Goal: Navigation & Orientation: Understand site structure

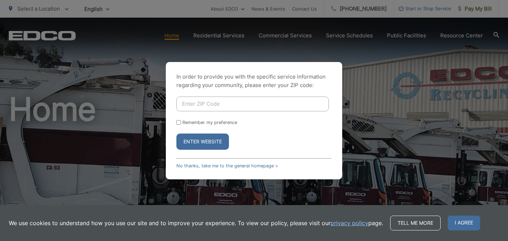
click at [241, 102] on input "Enter ZIP Code" at bounding box center [252, 104] width 152 height 15
type input "91942"
click at [214, 140] on button "Enter Website" at bounding box center [202, 142] width 53 height 16
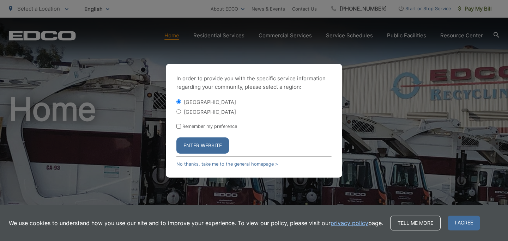
click at [213, 147] on button "Enter Website" at bounding box center [202, 146] width 53 height 16
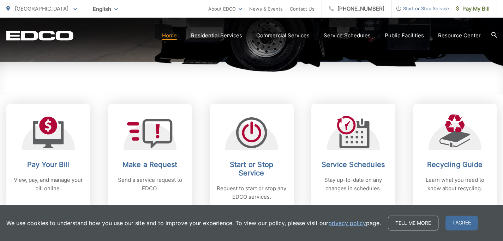
scroll to position [249, 0]
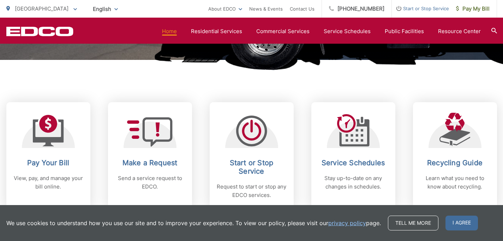
click at [348, 222] on link "privacy policy" at bounding box center [347, 223] width 38 height 8
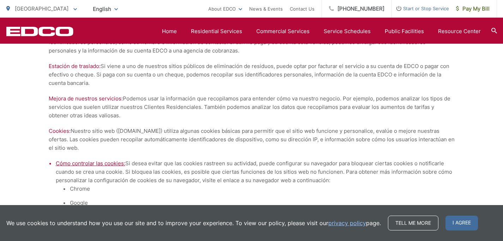
scroll to position [2135, 0]
click at [348, 106] on p "Mejora de nuestros servicios: Podemos usar la información que recopilamos para …" at bounding box center [252, 106] width 406 height 25
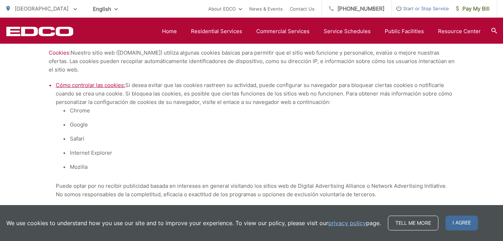
scroll to position [2213, 0]
click at [352, 223] on link "privacy policy" at bounding box center [347, 223] width 38 height 8
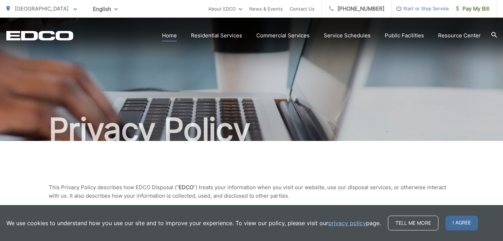
click at [173, 36] on link "Home" at bounding box center [169, 35] width 15 height 8
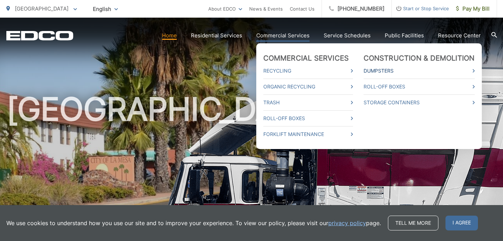
click at [388, 71] on link "Dumpsters" at bounding box center [418, 71] width 111 height 8
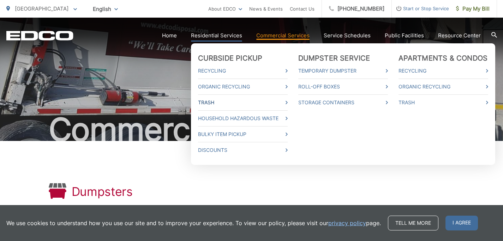
click at [262, 101] on link "Trash" at bounding box center [243, 102] width 90 height 8
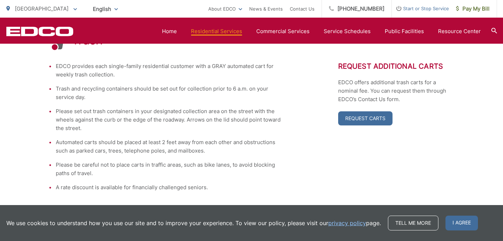
scroll to position [160, 0]
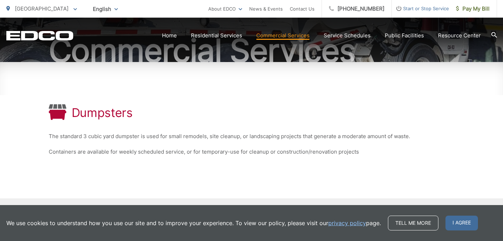
scroll to position [80, 0]
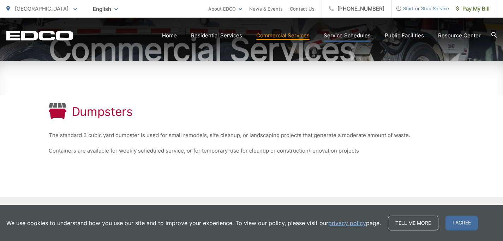
click at [354, 34] on link "Service Schedules" at bounding box center [346, 35] width 47 height 8
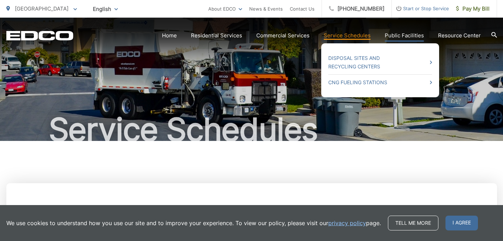
click at [410, 34] on link "Public Facilities" at bounding box center [403, 35] width 39 height 8
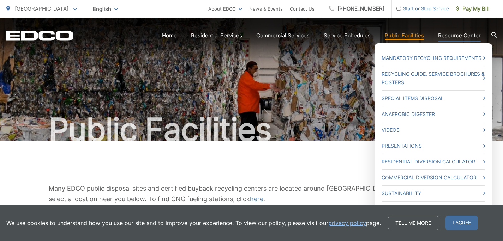
click at [467, 37] on link "Resource Center" at bounding box center [459, 35] width 43 height 8
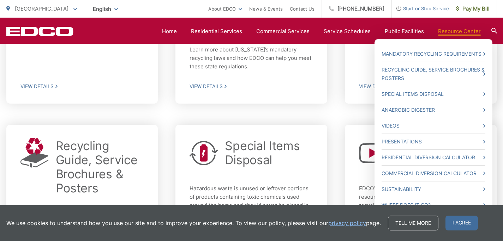
scroll to position [253, 0]
